Goal: Find specific fact: Find specific fact

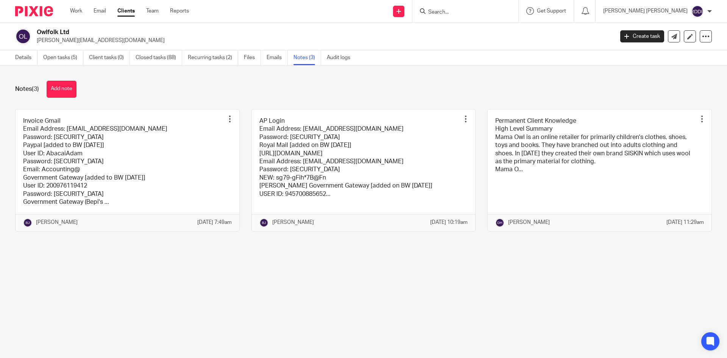
click at [469, 12] on input "Search" at bounding box center [461, 12] width 68 height 7
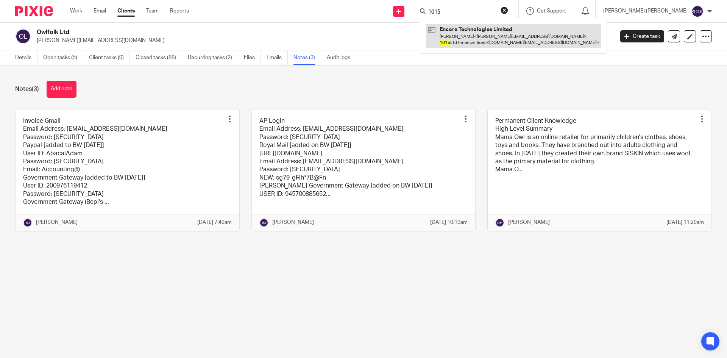
type input "1015"
click at [484, 39] on link at bounding box center [513, 35] width 175 height 23
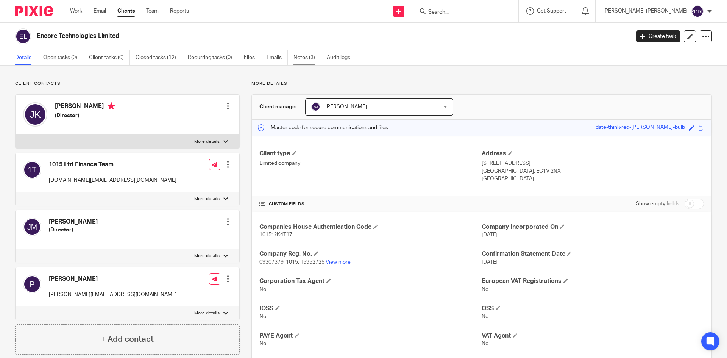
click at [300, 59] on link "Notes (3)" at bounding box center [307, 57] width 28 height 15
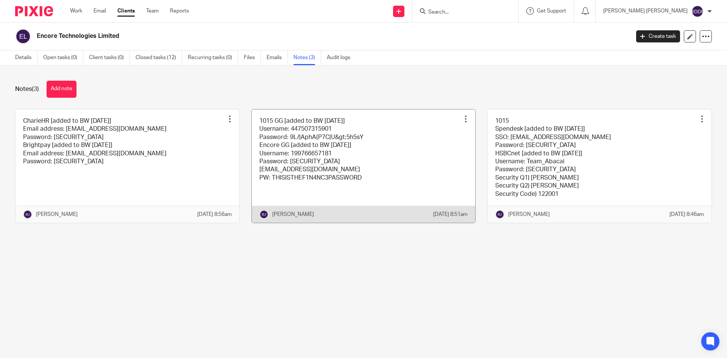
click at [377, 171] on link at bounding box center [364, 165] width 224 height 113
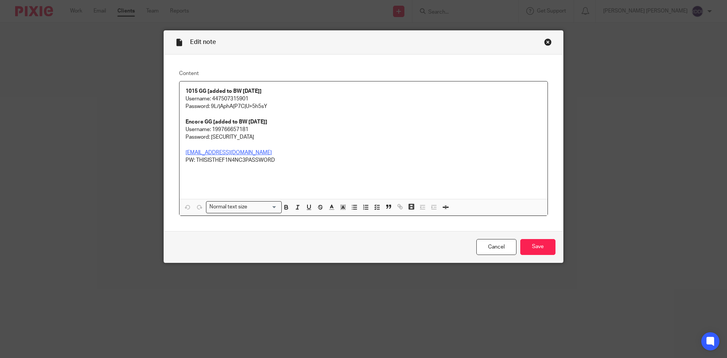
click at [122, 87] on div "Edit note Content 1015 GG [added to BW 8/8/2025] Username: 447507315901 Passwor…" at bounding box center [363, 179] width 727 height 358
click at [545, 42] on div "Close this dialog window" at bounding box center [548, 42] width 8 height 8
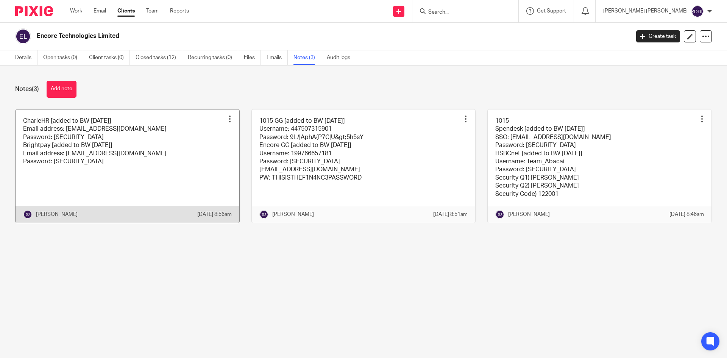
click at [156, 150] on link at bounding box center [128, 165] width 224 height 113
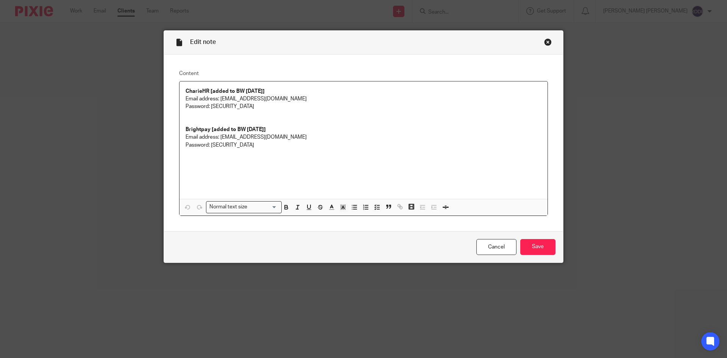
click at [545, 40] on div "Close this dialog window" at bounding box center [548, 42] width 8 height 8
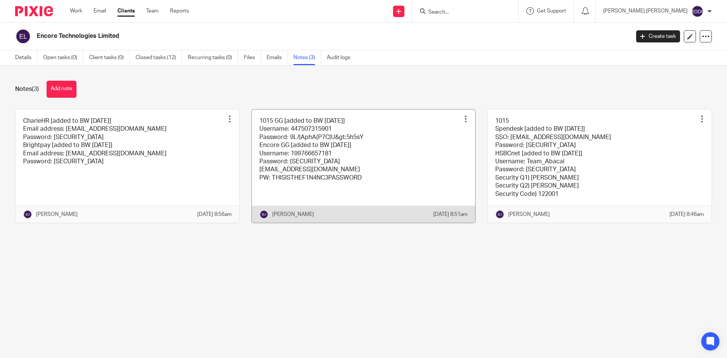
click at [432, 164] on link at bounding box center [364, 165] width 224 height 113
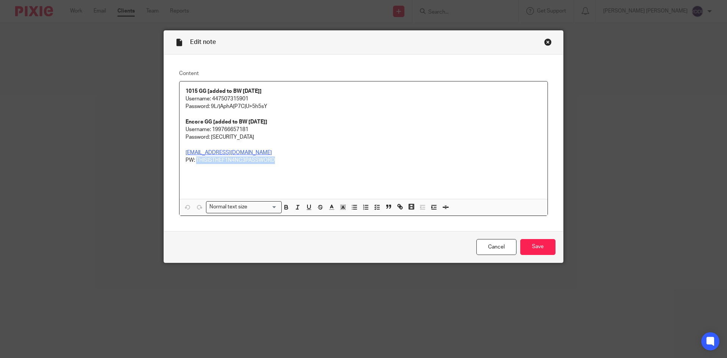
drag, startPoint x: 194, startPoint y: 159, endPoint x: 291, endPoint y: 162, distance: 96.9
click at [291, 162] on p "PW: THISISTHEF1N4NC3PASSWORD" at bounding box center [363, 160] width 356 height 8
copy p "THISISTHEF1N4NC3PASSWORD"
click at [544, 42] on div "Close this dialog window" at bounding box center [548, 42] width 8 height 8
